Goal: Information Seeking & Learning: Find contact information

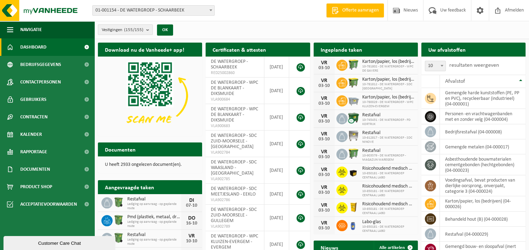
click at [148, 32] on b "submit" at bounding box center [149, 30] width 6 height 10
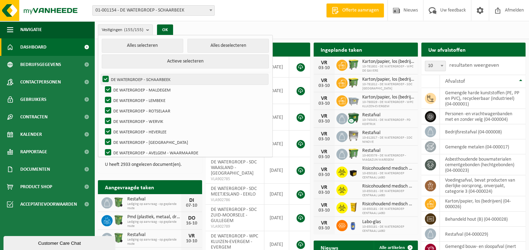
click at [106, 78] on label "DE WATERGROEP - SCHAARBEEK" at bounding box center [184, 79] width 167 height 10
click at [100, 74] on input "DE WATERGROEP - SCHAARBEEK" at bounding box center [100, 74] width 0 height 0
checkbox input "false"
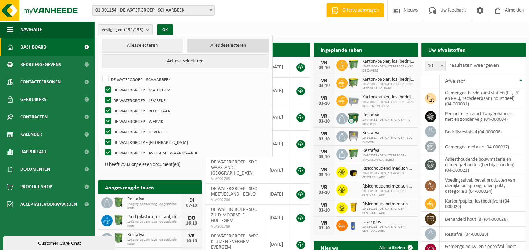
click at [213, 47] on button "Alles deselecteren" at bounding box center [227, 46] width 81 height 14
checkbox input "false"
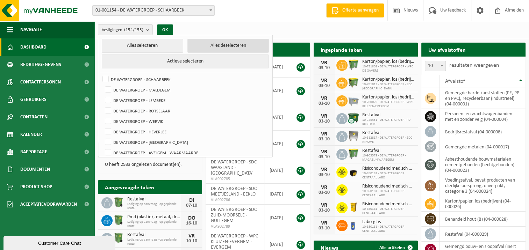
checkbox input "false"
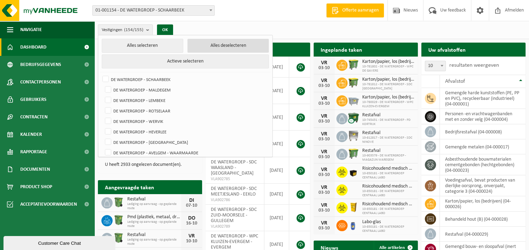
checkbox input "false"
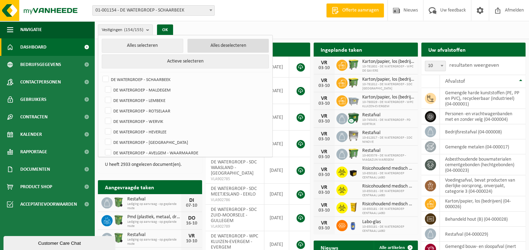
checkbox input "false"
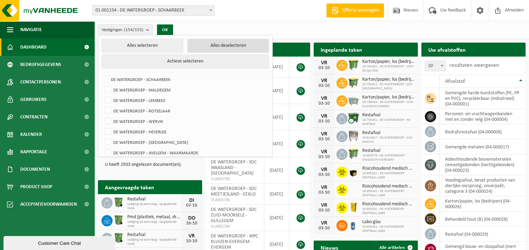
checkbox input "false"
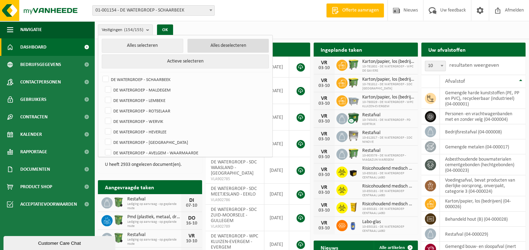
checkbox input "false"
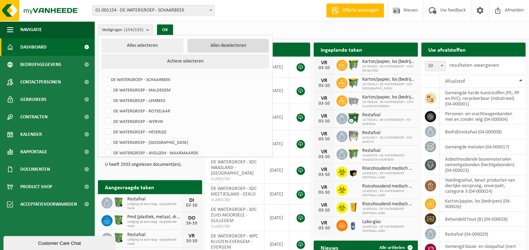
checkbox input "false"
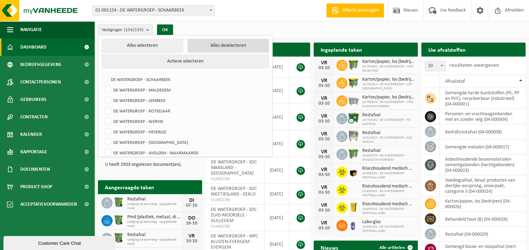
checkbox input "false"
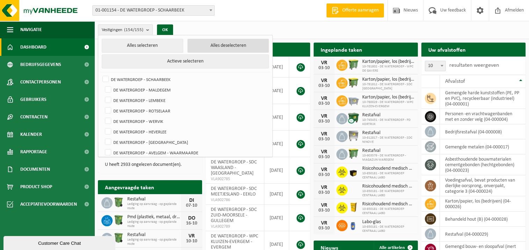
checkbox input "false"
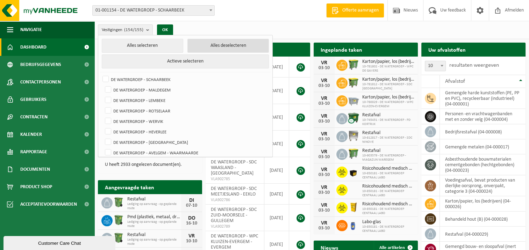
checkbox input "false"
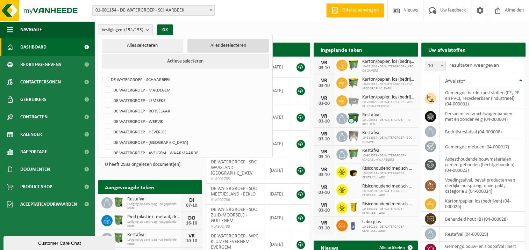
checkbox input "false"
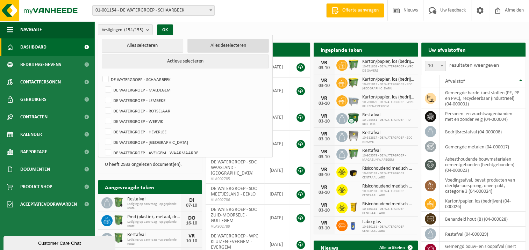
checkbox input "false"
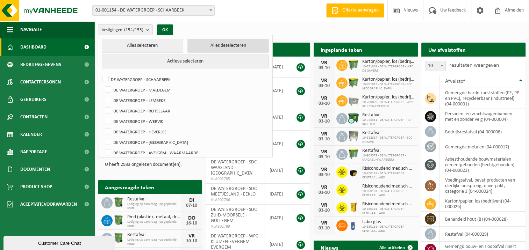
checkbox input "false"
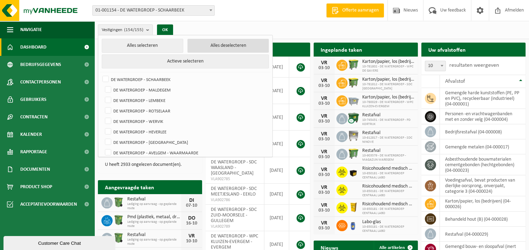
checkbox input "false"
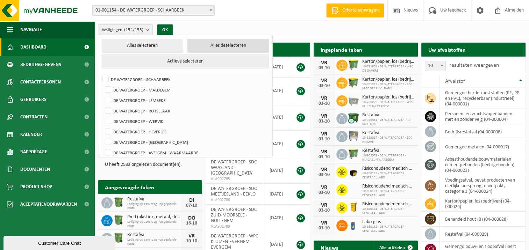
checkbox input "false"
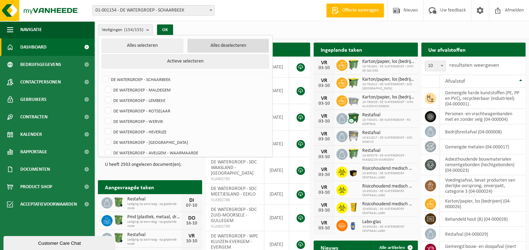
checkbox input "false"
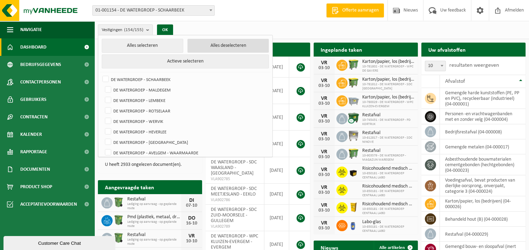
checkbox input "false"
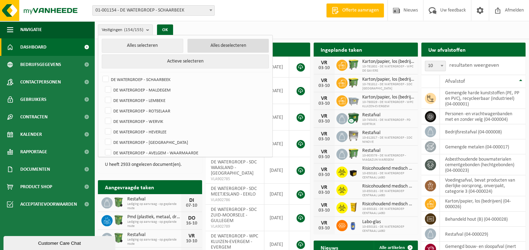
checkbox input "false"
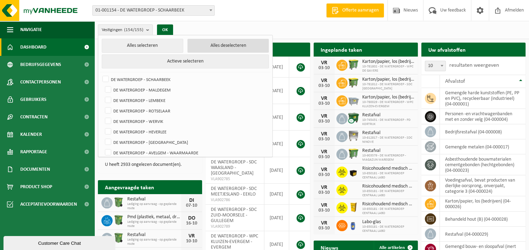
checkbox input "false"
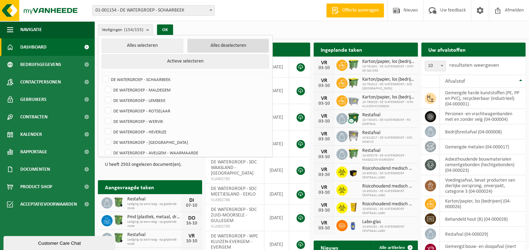
checkbox input "false"
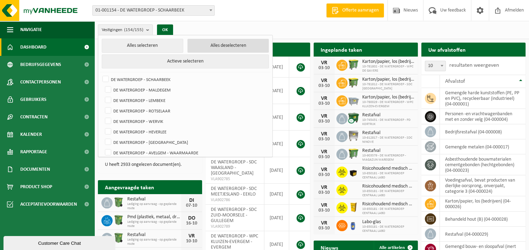
checkbox input "false"
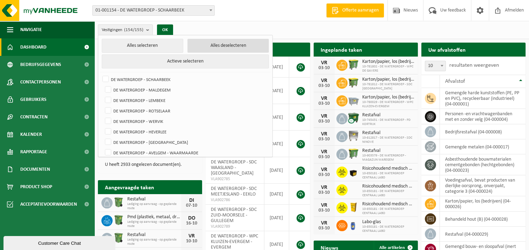
checkbox input "false"
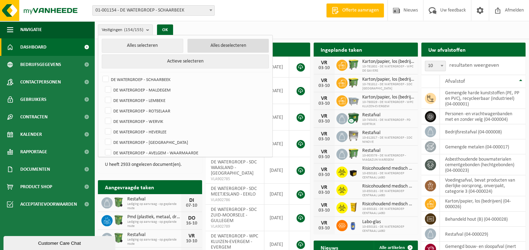
checkbox input "false"
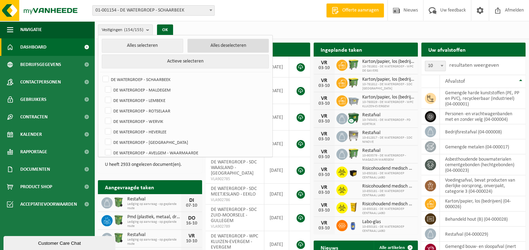
checkbox input "false"
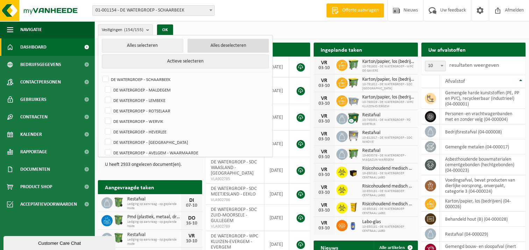
checkbox input "false"
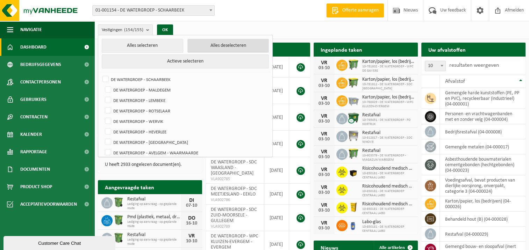
checkbox input "false"
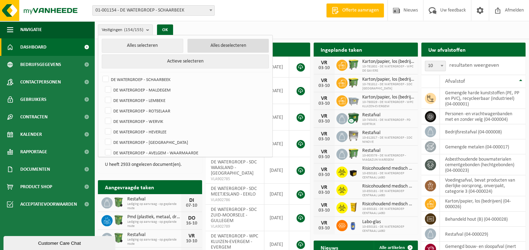
checkbox input "false"
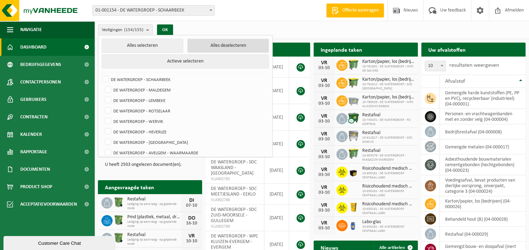
checkbox input "false"
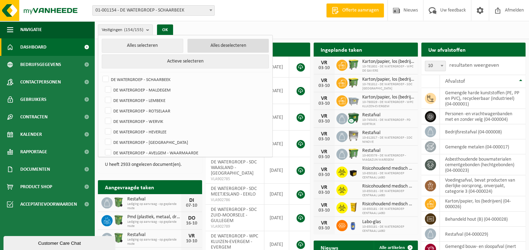
checkbox input "false"
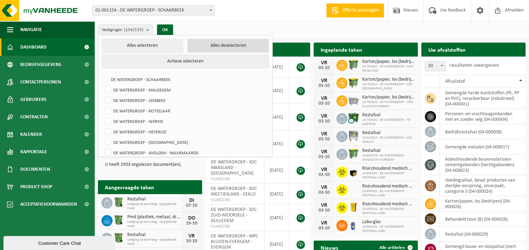
checkbox input "false"
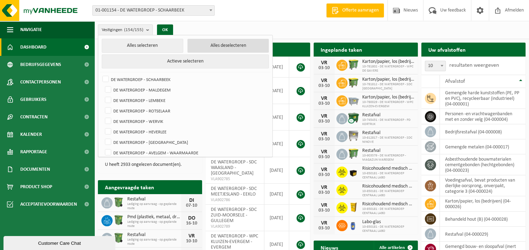
checkbox input "false"
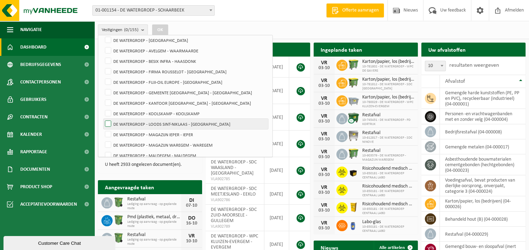
scroll to position [105, 0]
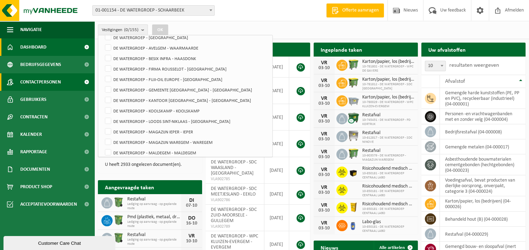
click at [55, 85] on span "Contactpersonen" at bounding box center [40, 81] width 41 height 17
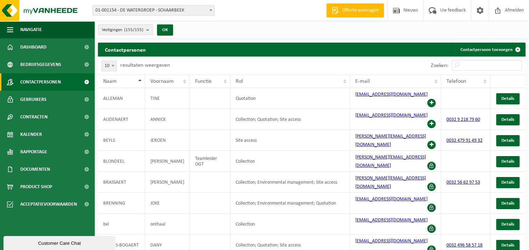
click at [147, 31] on b "submit" at bounding box center [149, 30] width 6 height 10
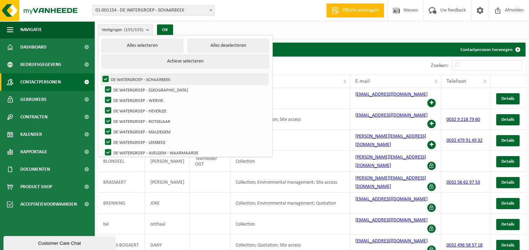
click at [104, 77] on label "DE WATERGROEP - SCHAARBEEK" at bounding box center [184, 79] width 167 height 10
click at [100, 74] on input "DE WATERGROEP - SCHAARBEEK" at bounding box center [100, 74] width 0 height 0
checkbox input "false"
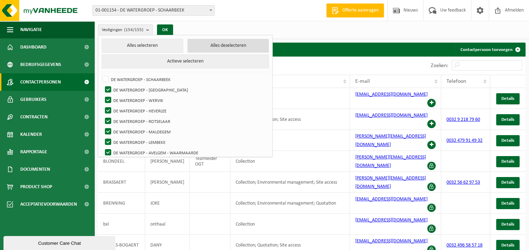
click at [208, 45] on button "Alles deselecteren" at bounding box center [227, 46] width 81 height 14
checkbox input "false"
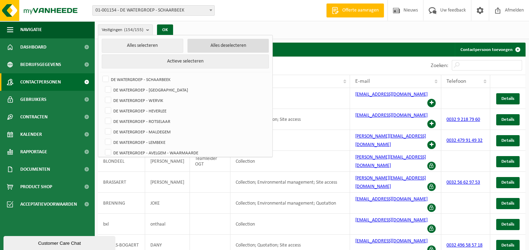
checkbox input "false"
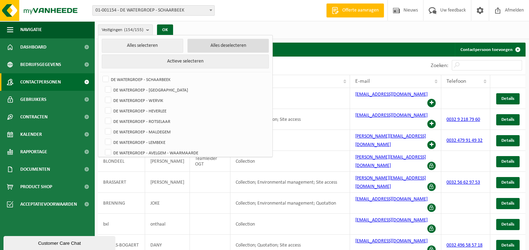
checkbox input "false"
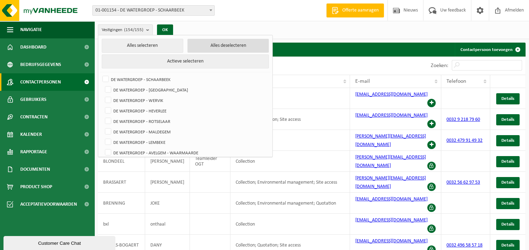
checkbox input "false"
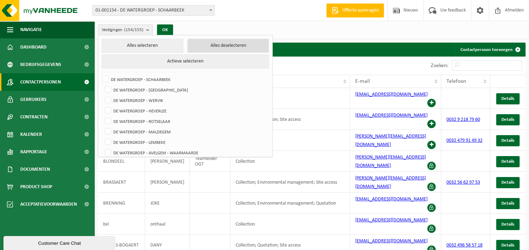
checkbox input "false"
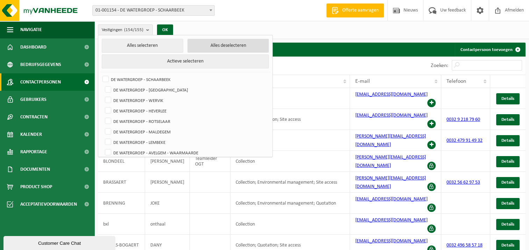
checkbox input "false"
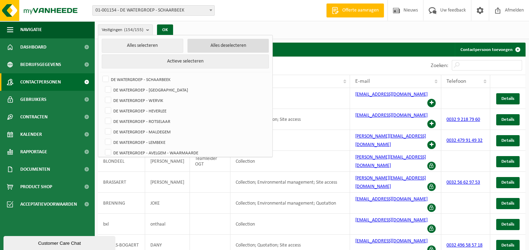
checkbox input "false"
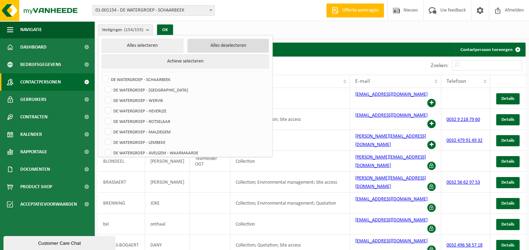
checkbox input "false"
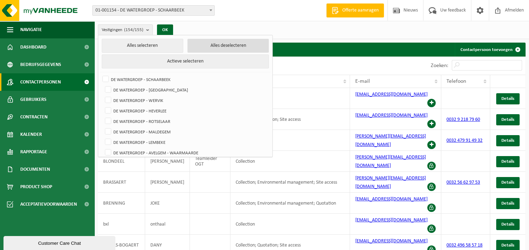
checkbox input "false"
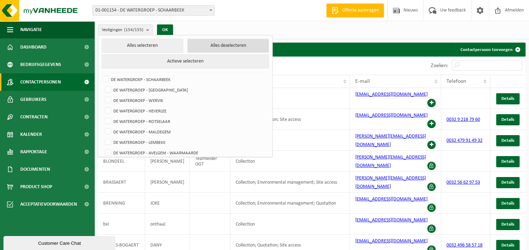
checkbox input "false"
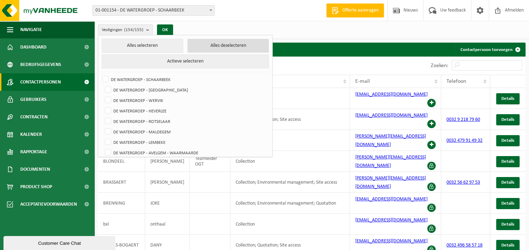
checkbox input "false"
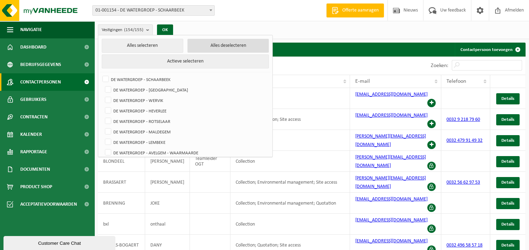
checkbox input "false"
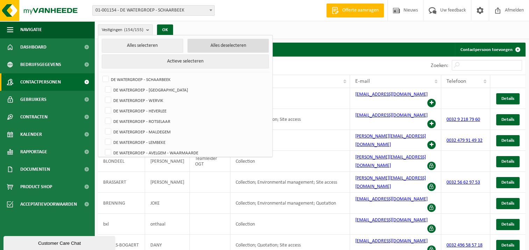
checkbox input "false"
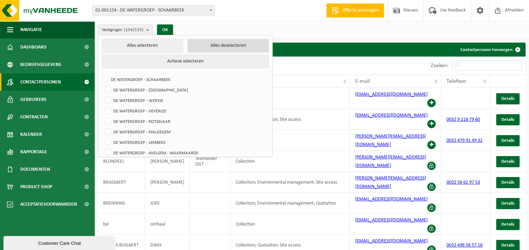
checkbox input "false"
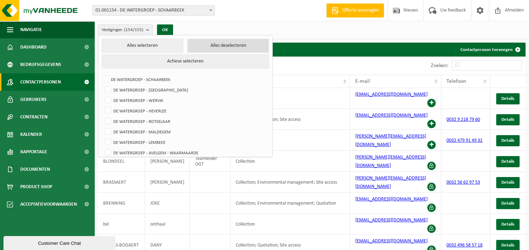
checkbox input "false"
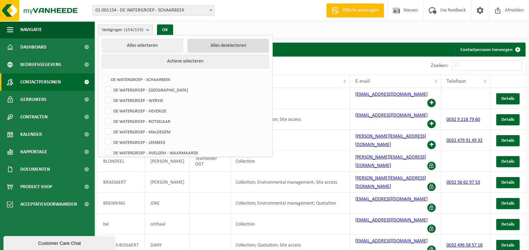
checkbox input "false"
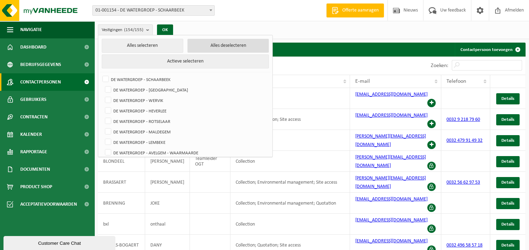
checkbox input "false"
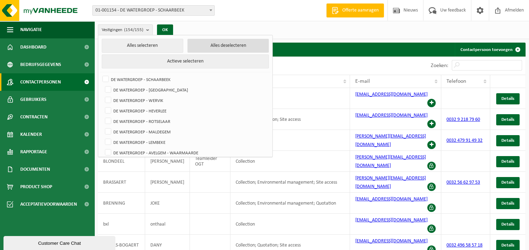
checkbox input "false"
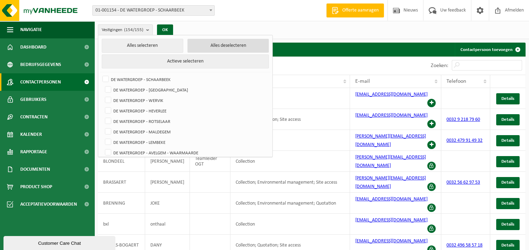
checkbox input "false"
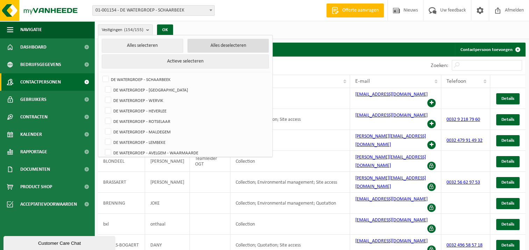
checkbox input "false"
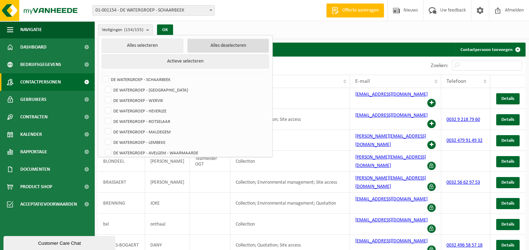
checkbox input "false"
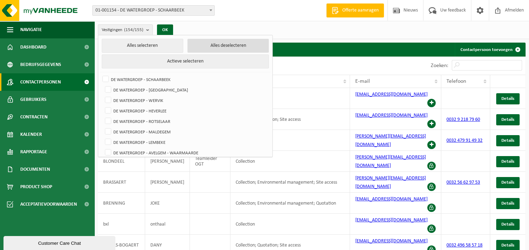
checkbox input "false"
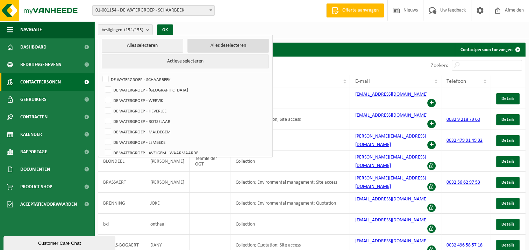
checkbox input "false"
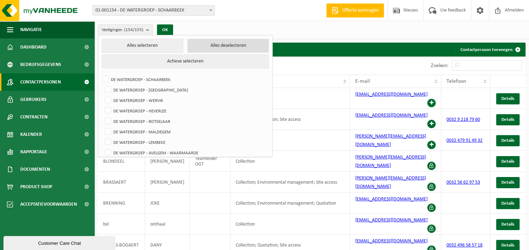
checkbox input "false"
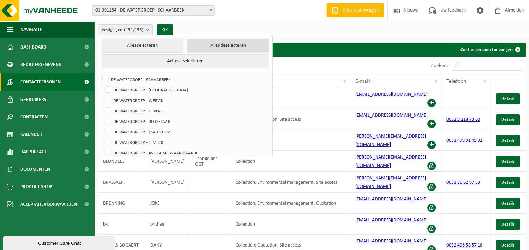
checkbox input "false"
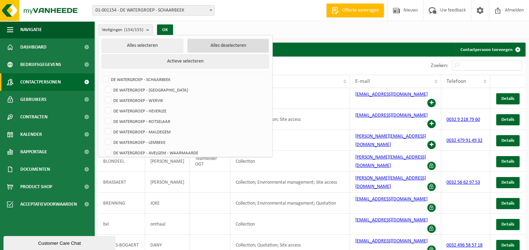
checkbox input "false"
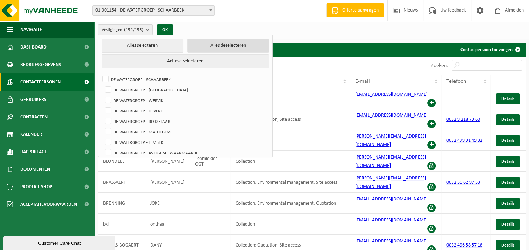
checkbox input "false"
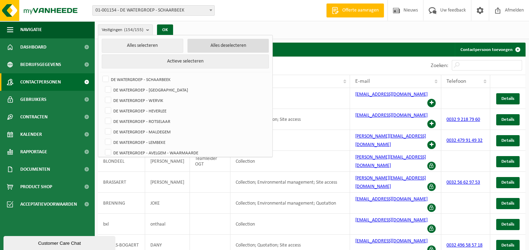
checkbox input "false"
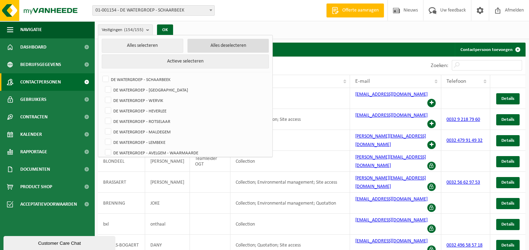
checkbox input "false"
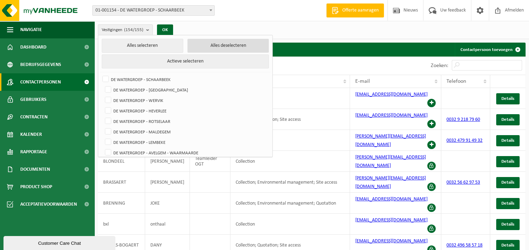
checkbox input "false"
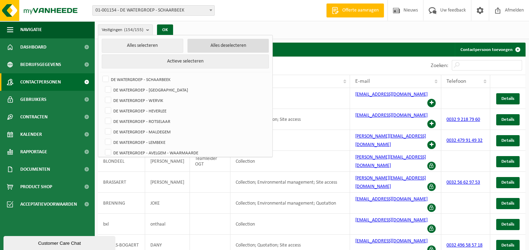
checkbox input "false"
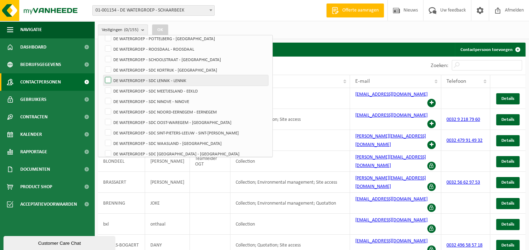
scroll to position [315, 0]
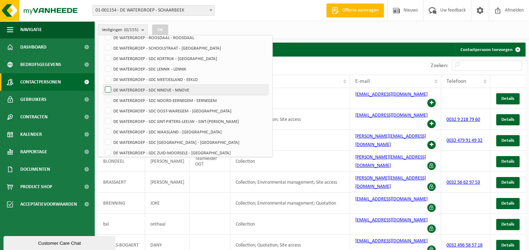
click at [110, 89] on label "DE WATERGROEP - SDC NINOVE - NINOVE" at bounding box center [186, 90] width 165 height 10
click at [102, 85] on input "DE WATERGROEP - SDC NINOVE - NINOVE" at bounding box center [102, 84] width 0 height 0
checkbox input "true"
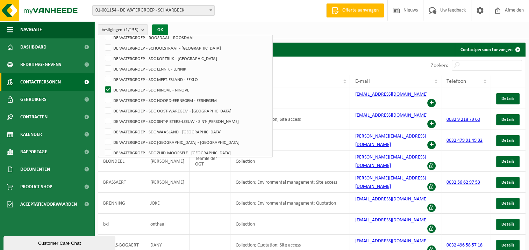
click at [161, 29] on button "OK" at bounding box center [160, 29] width 16 height 11
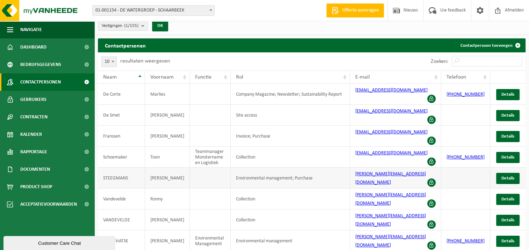
scroll to position [6, 0]
